Goal: Use online tool/utility: Utilize a website feature to perform a specific function

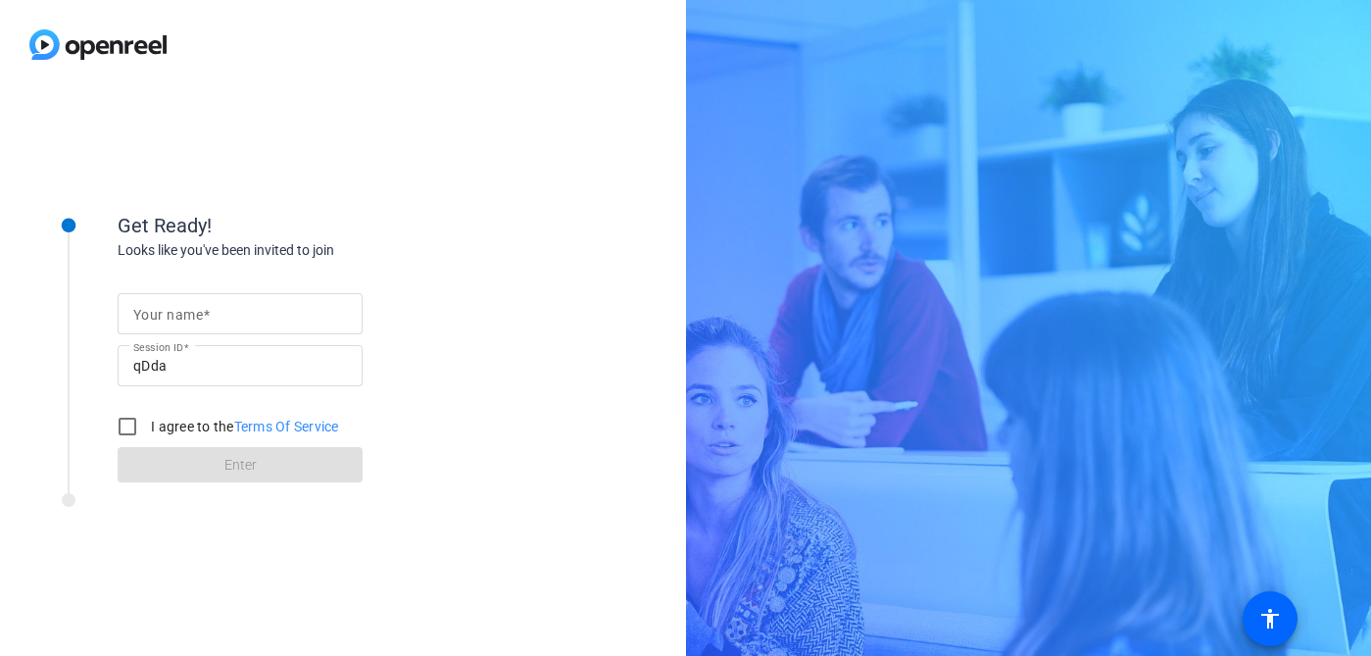
click at [255, 311] on input "Your name" at bounding box center [240, 314] width 214 height 24
type input "[PERSON_NAME]"
click at [113, 421] on input "I agree to the Terms Of Service" at bounding box center [127, 426] width 39 height 39
checkbox input "true"
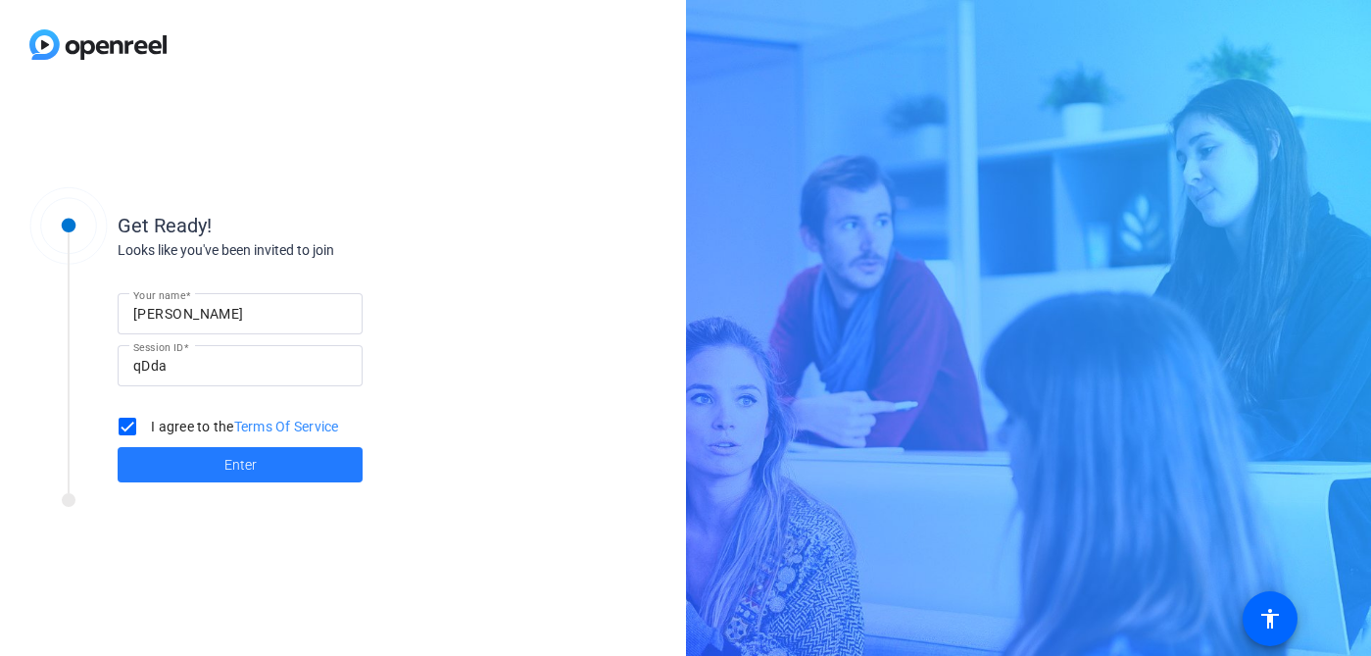
click at [209, 471] on span at bounding box center [240, 464] width 245 height 47
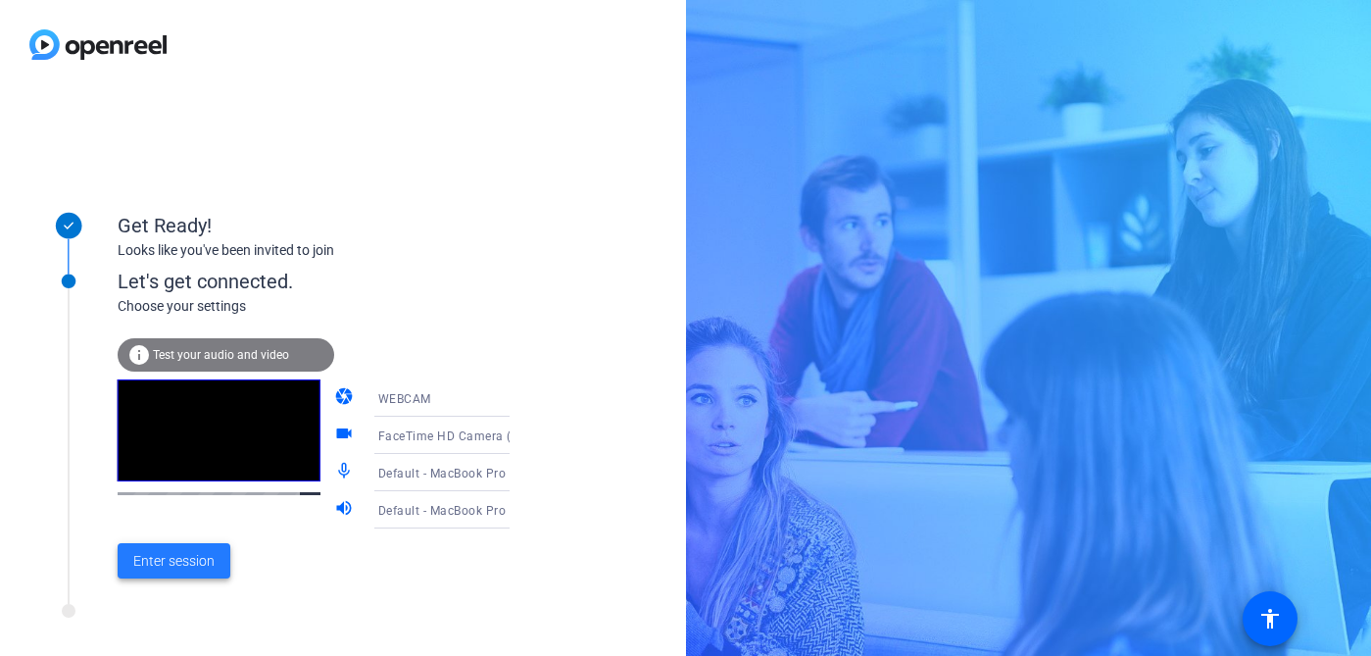
click at [188, 564] on span "Enter session" at bounding box center [173, 561] width 81 height 21
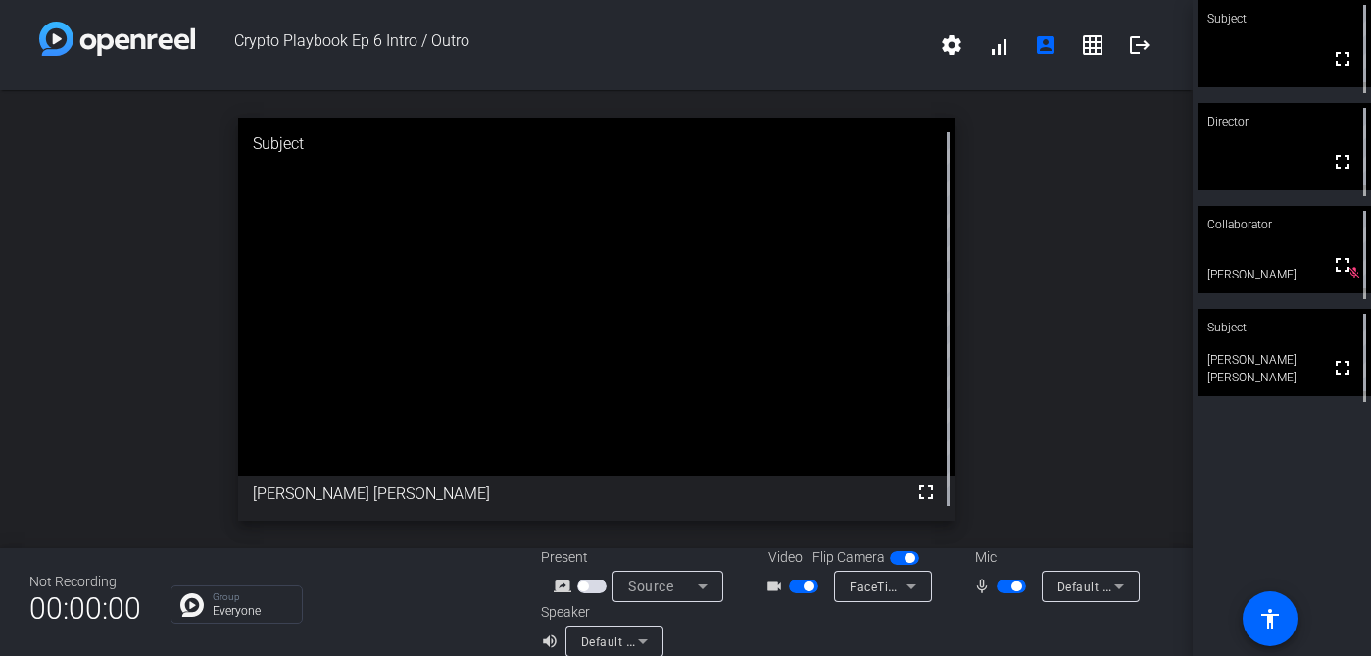
click at [1303, 60] on video at bounding box center [1284, 43] width 173 height 87
click at [1088, 51] on mat-icon "grid_on" at bounding box center [1093, 45] width 24 height 24
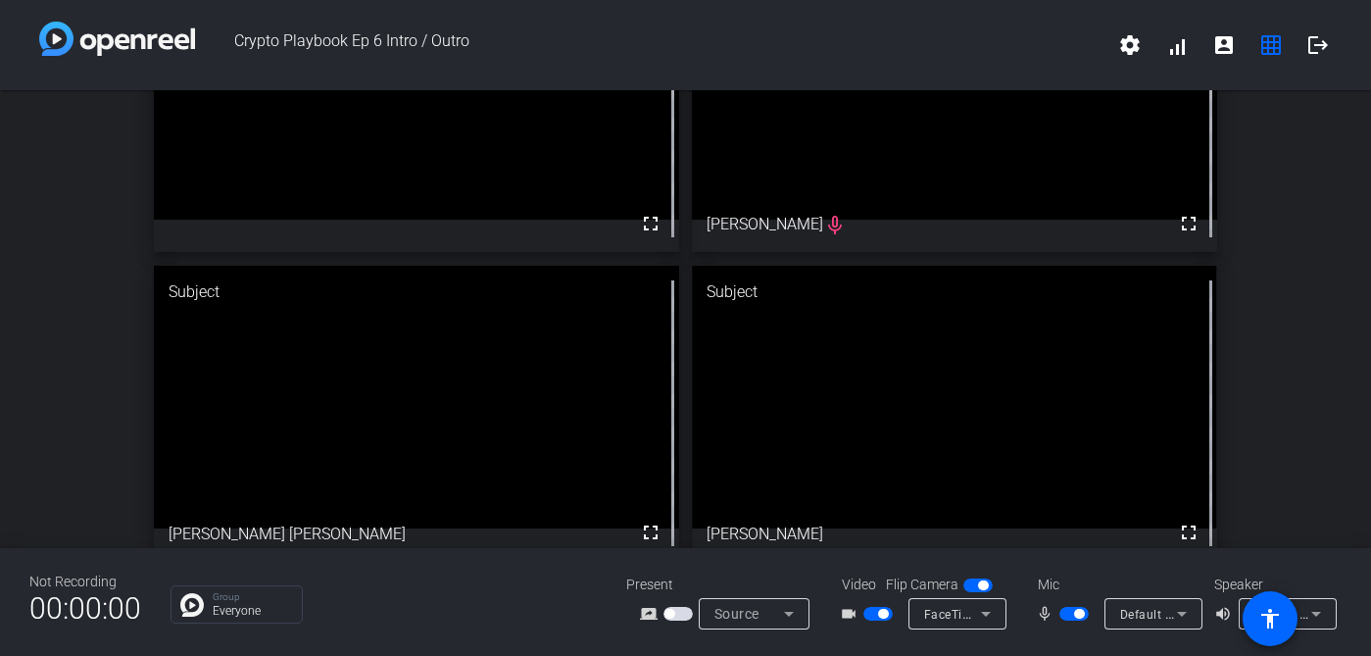
scroll to position [147, 0]
